Goal: Information Seeking & Learning: Learn about a topic

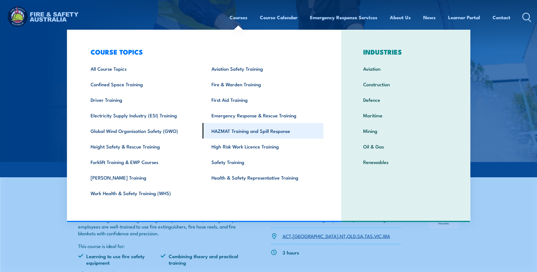
click at [246, 134] on link "HAZMAT Training and Spill Response" at bounding box center [263, 131] width 121 height 16
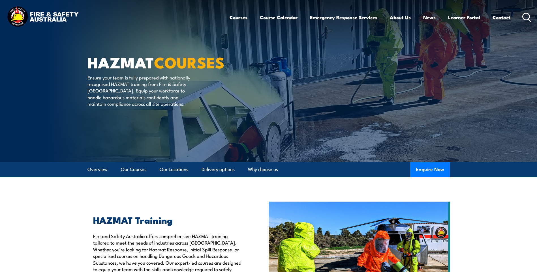
click at [519, 113] on img at bounding box center [268, 81] width 537 height 162
